Goal: Task Accomplishment & Management: Use online tool/utility

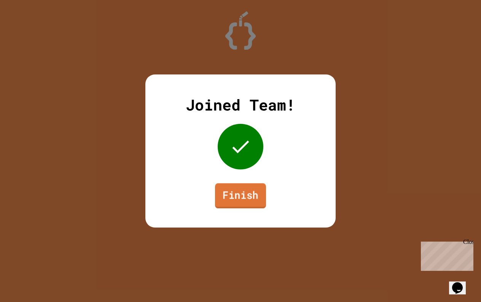
click at [222, 202] on link "Finish" at bounding box center [240, 195] width 51 height 25
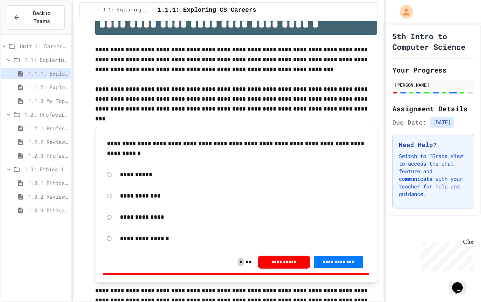
scroll to position [21, 0]
click at [42, 195] on span "1.3.2 Review - Ethics in Computer Science" at bounding box center [48, 197] width 40 height 8
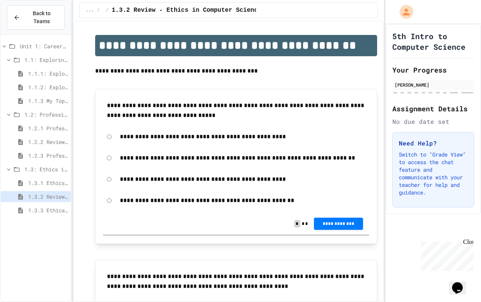
scroll to position [21, 0]
